Goal: Task Accomplishment & Management: Manage account settings

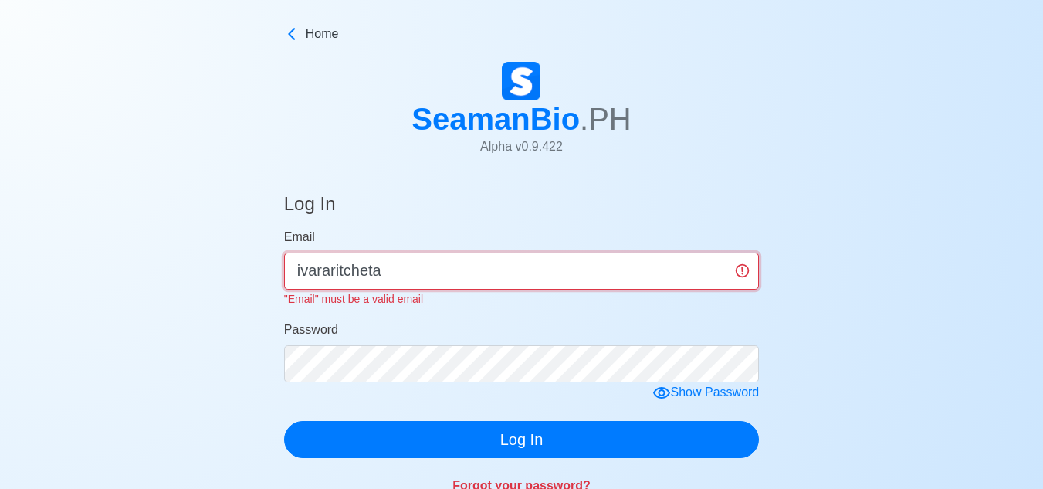
click at [416, 276] on input "ivararitcheta" at bounding box center [522, 271] width 476 height 37
type input "ivararitcheta@gmail.com"
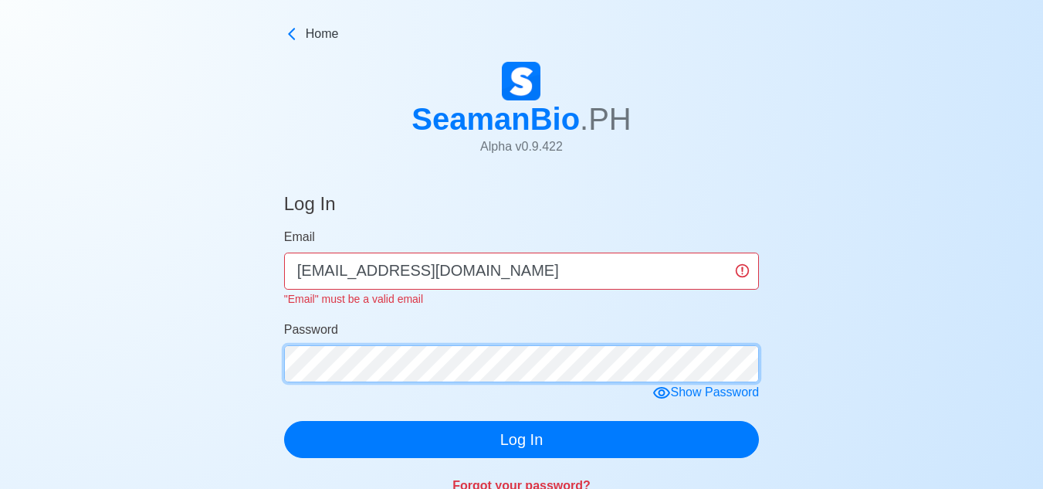
click at [380, 365] on form "Email ivararitcheta@gmail.com "Email" must be a valid email Password Show Passw…" at bounding box center [522, 343] width 476 height 230
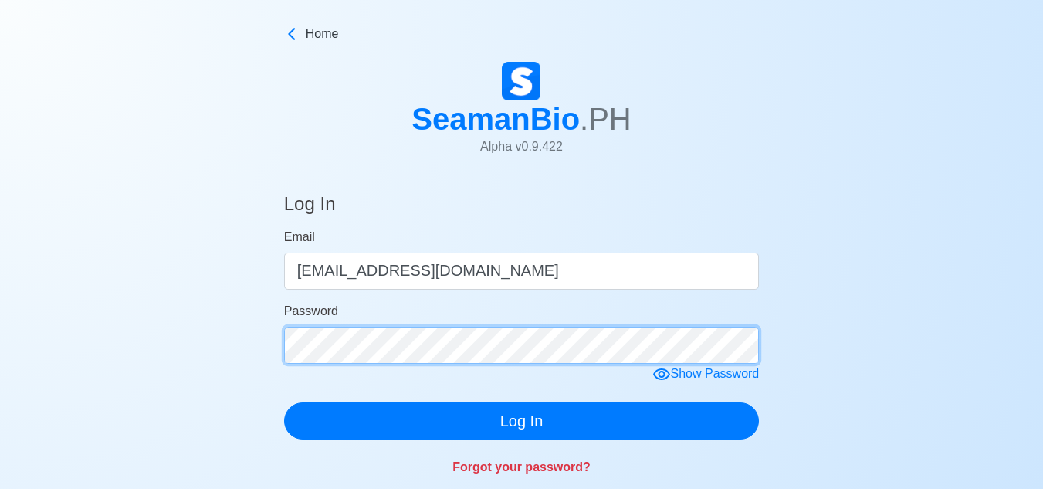
click button "Log In" at bounding box center [522, 420] width 476 height 37
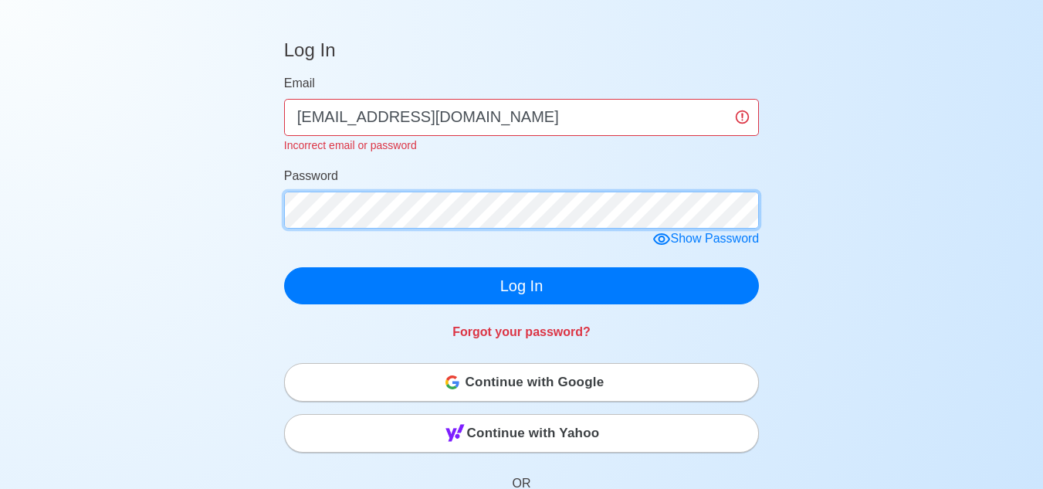
scroll to position [154, 0]
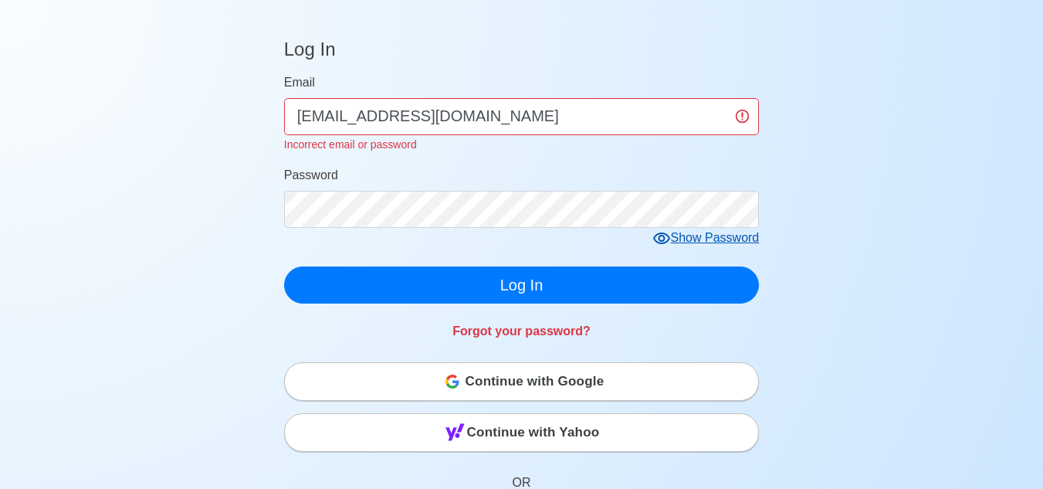
click at [693, 239] on div "Show Password" at bounding box center [706, 238] width 107 height 19
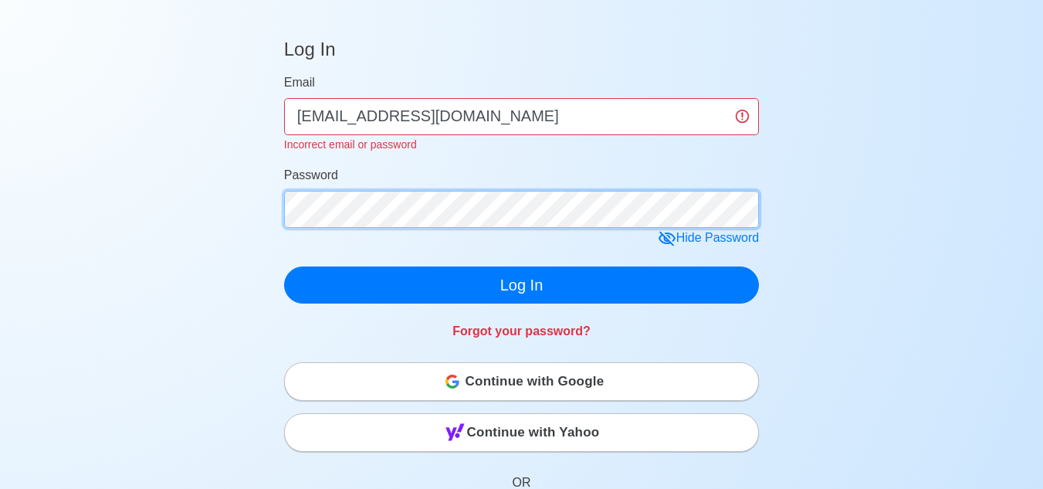
click button "Log In" at bounding box center [522, 284] width 476 height 37
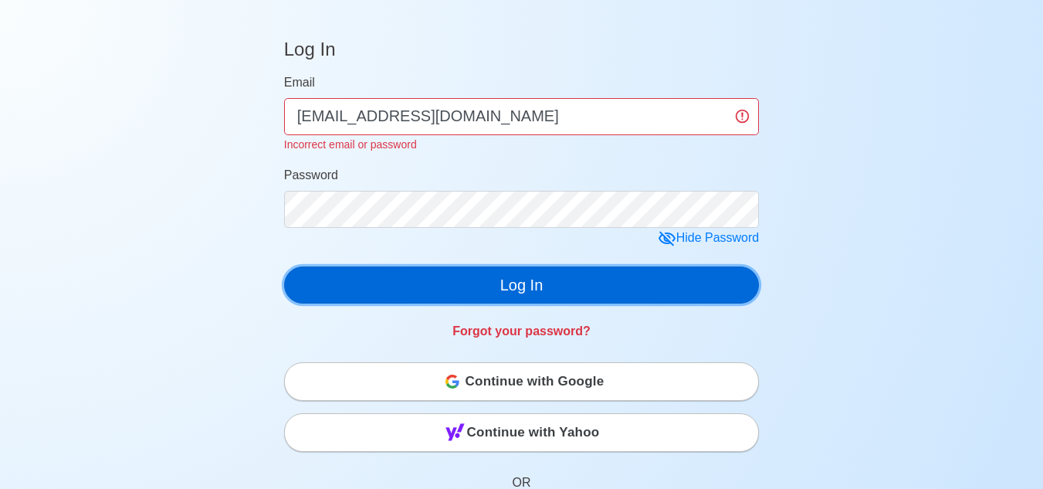
click at [509, 285] on button "Log In" at bounding box center [522, 284] width 476 height 37
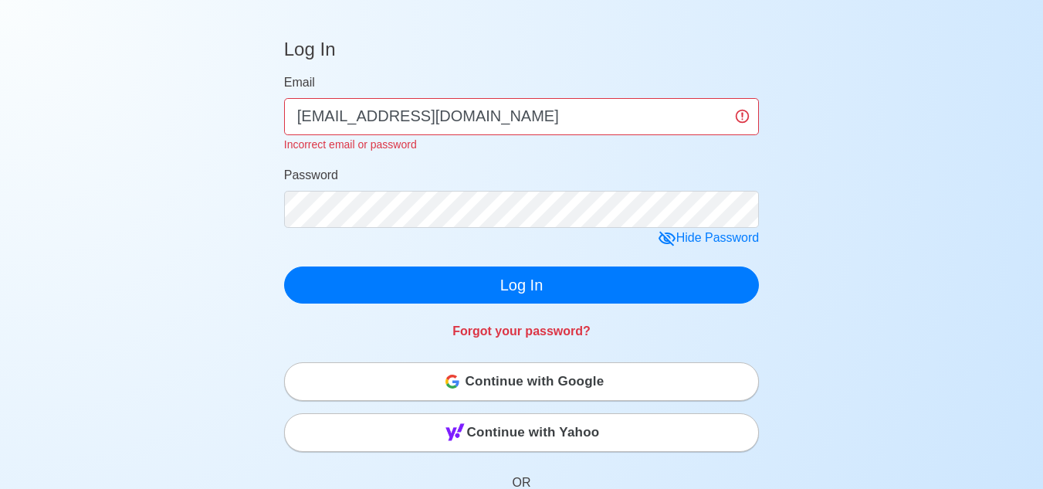
click at [539, 397] on span "Continue with Google" at bounding box center [535, 381] width 139 height 31
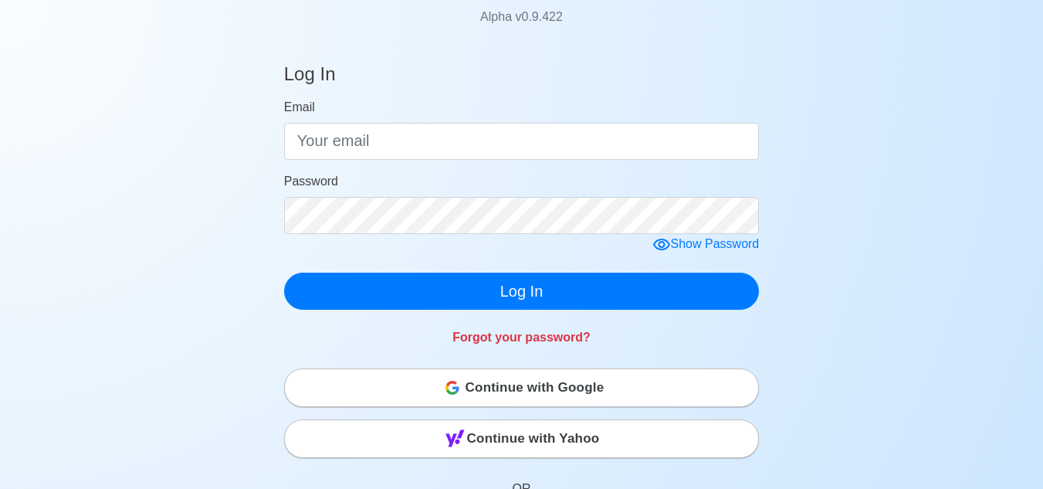
scroll to position [154, 0]
